Goal: Task Accomplishment & Management: Complete application form

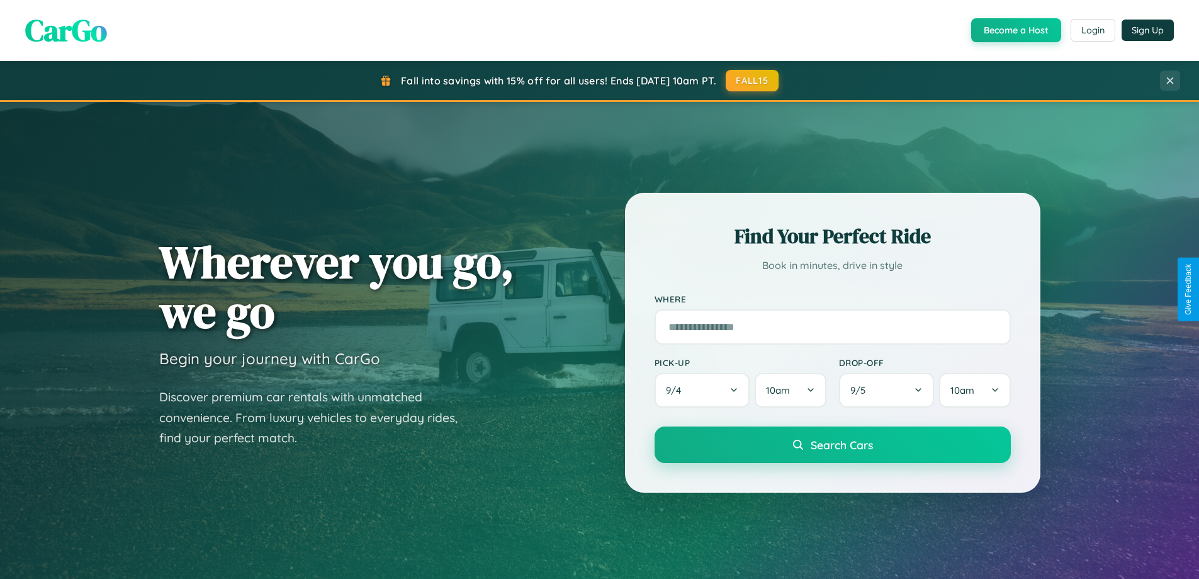
scroll to position [543, 0]
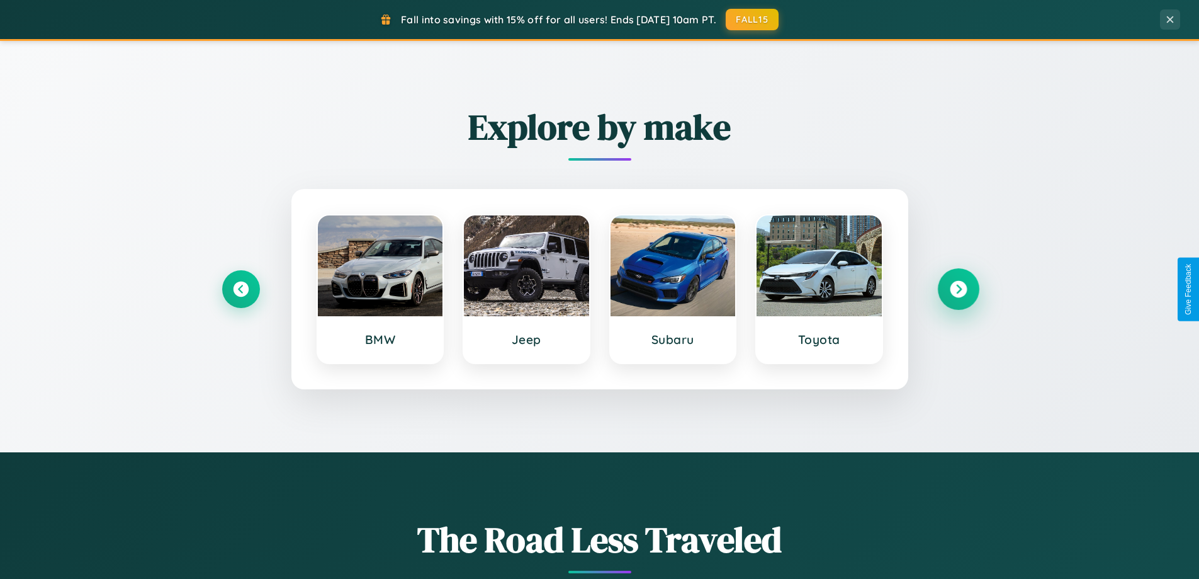
click at [958, 289] on icon at bounding box center [958, 289] width 17 height 17
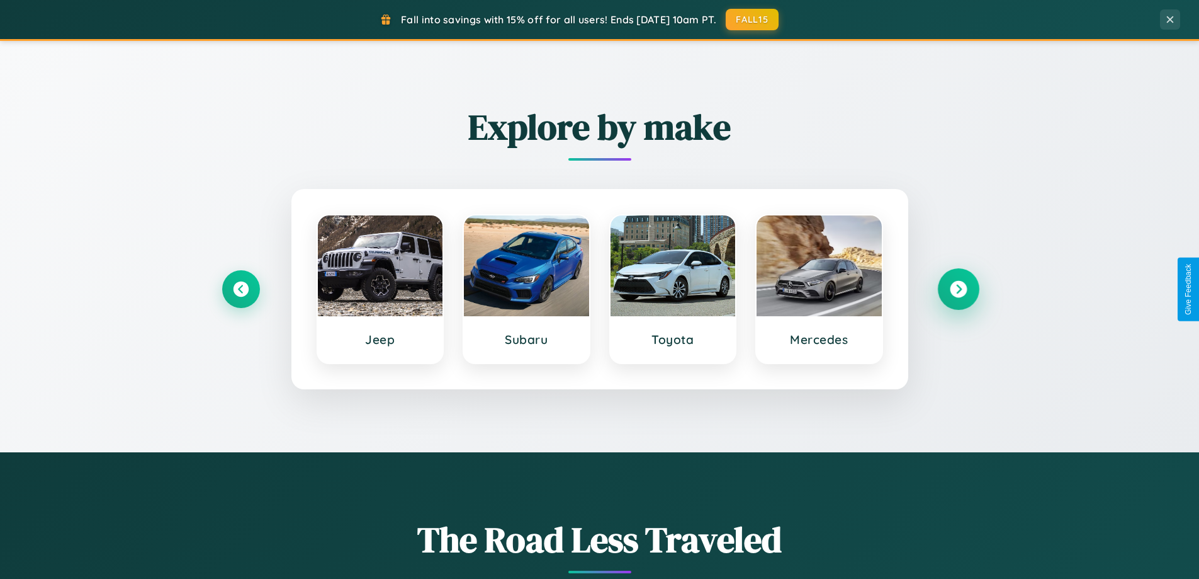
click at [958, 289] on icon at bounding box center [958, 289] width 17 height 17
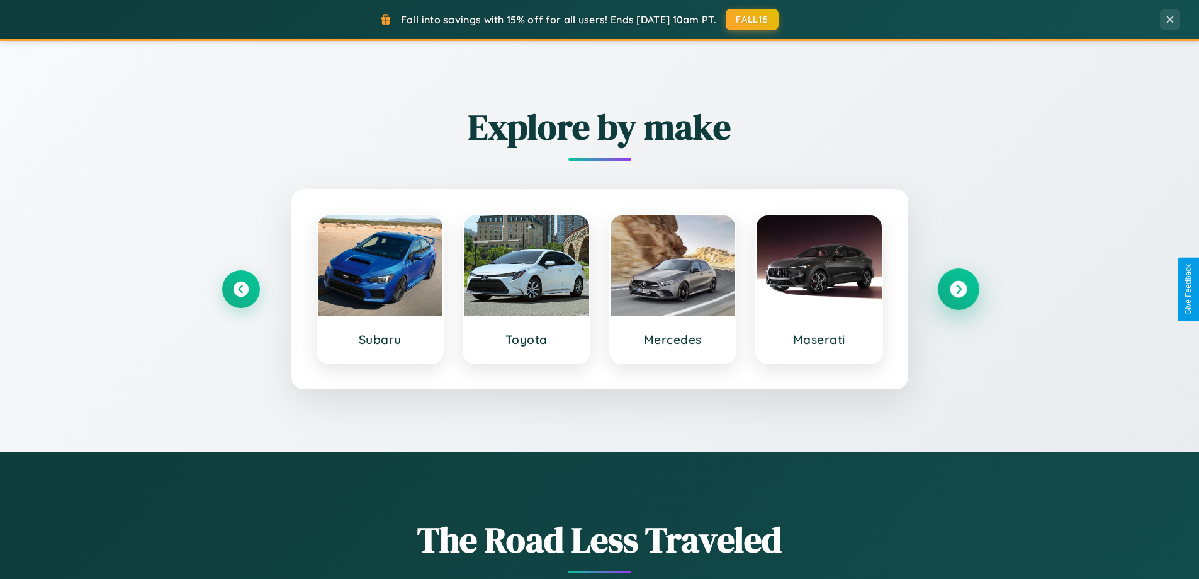
click at [958, 289] on icon at bounding box center [958, 289] width 17 height 17
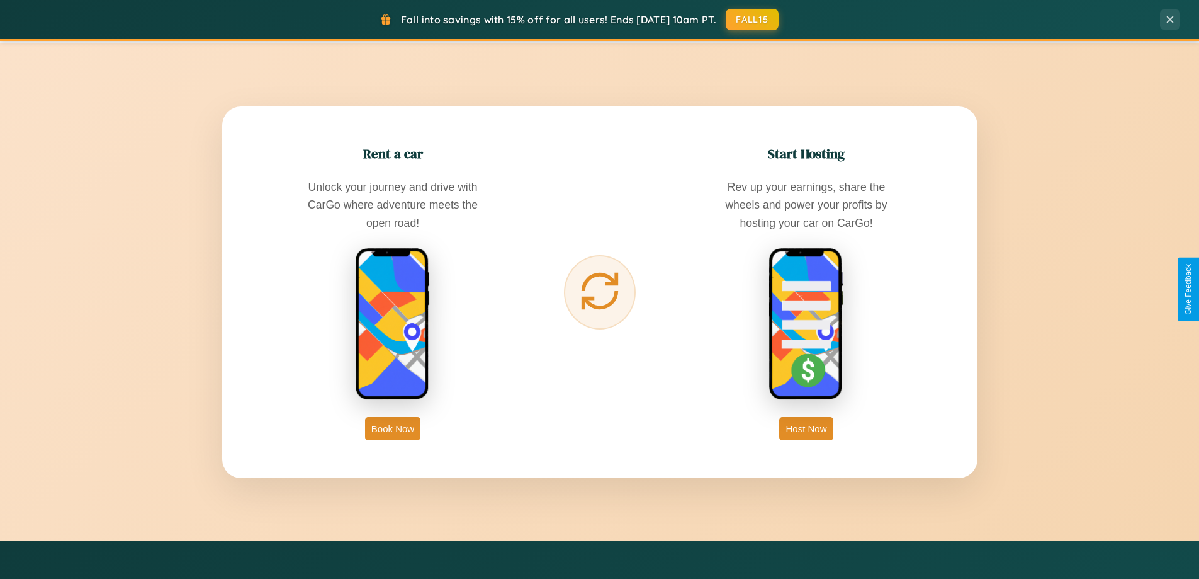
scroll to position [2023, 0]
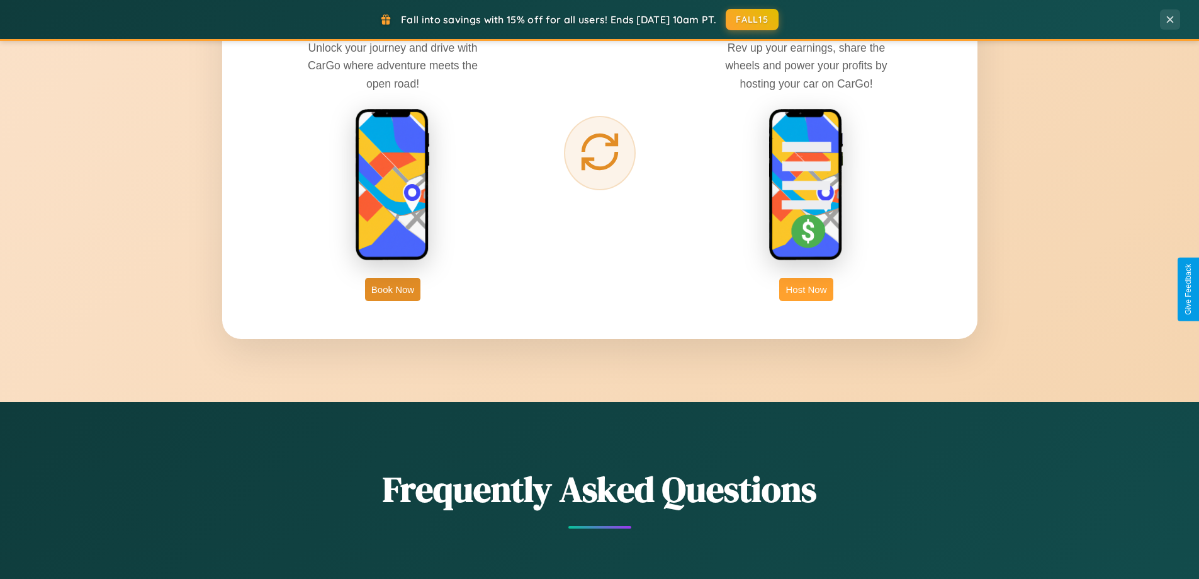
click at [807, 289] on button "Host Now" at bounding box center [806, 289] width 54 height 23
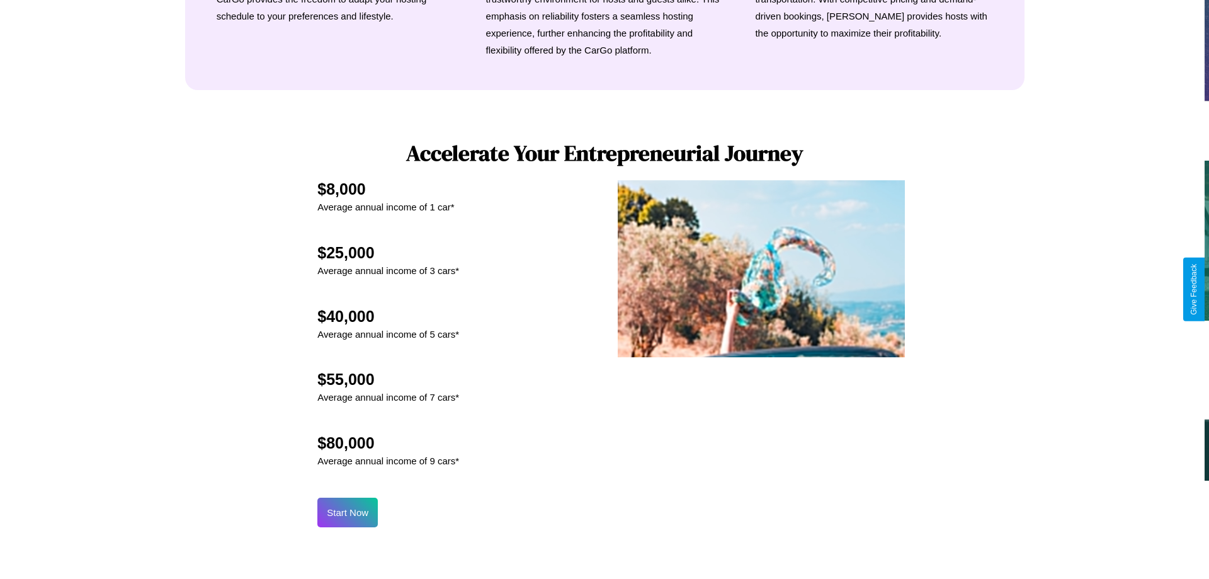
scroll to position [1313, 0]
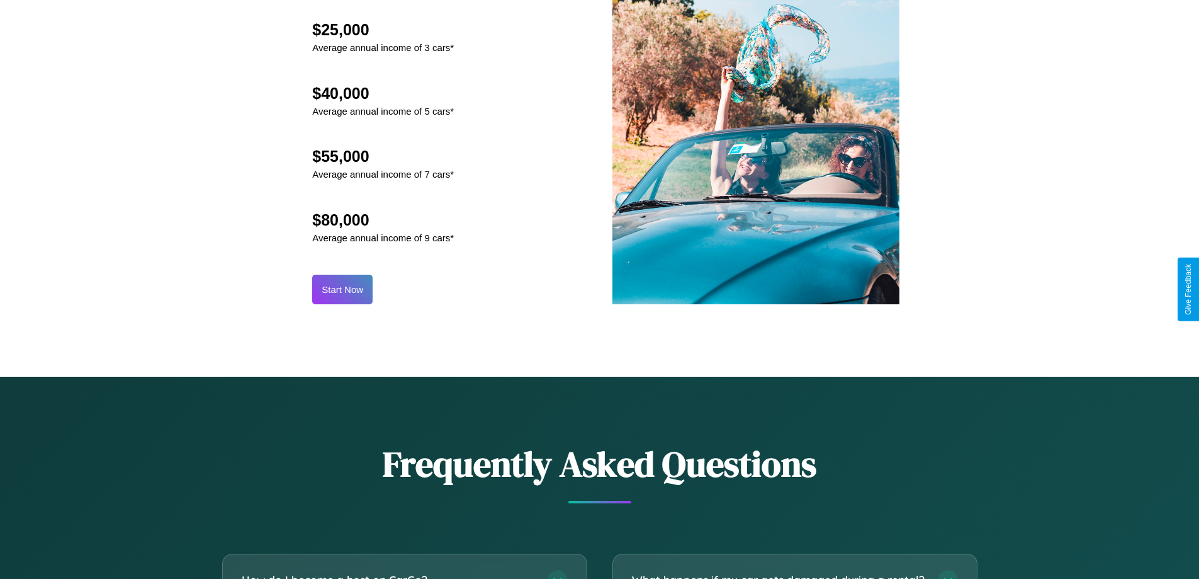
click at [343, 289] on button "Start Now" at bounding box center [342, 290] width 60 height 30
